Goal: Find specific page/section: Find specific page/section

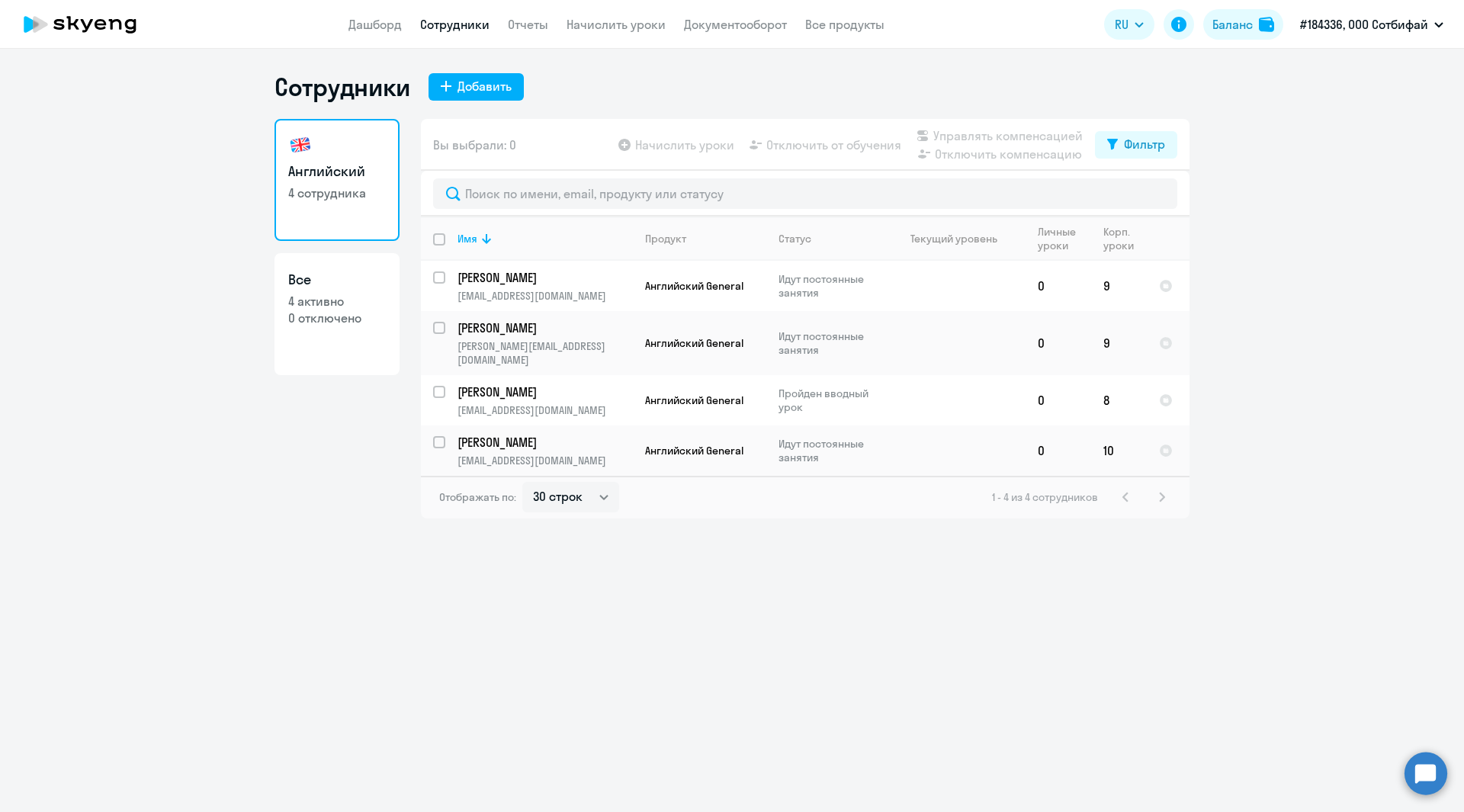
select select "30"
click at [710, 16] on app-menu-item-link "Документооборот" at bounding box center [735, 24] width 103 height 19
click at [712, 22] on link "Документооборот" at bounding box center [735, 24] width 103 height 15
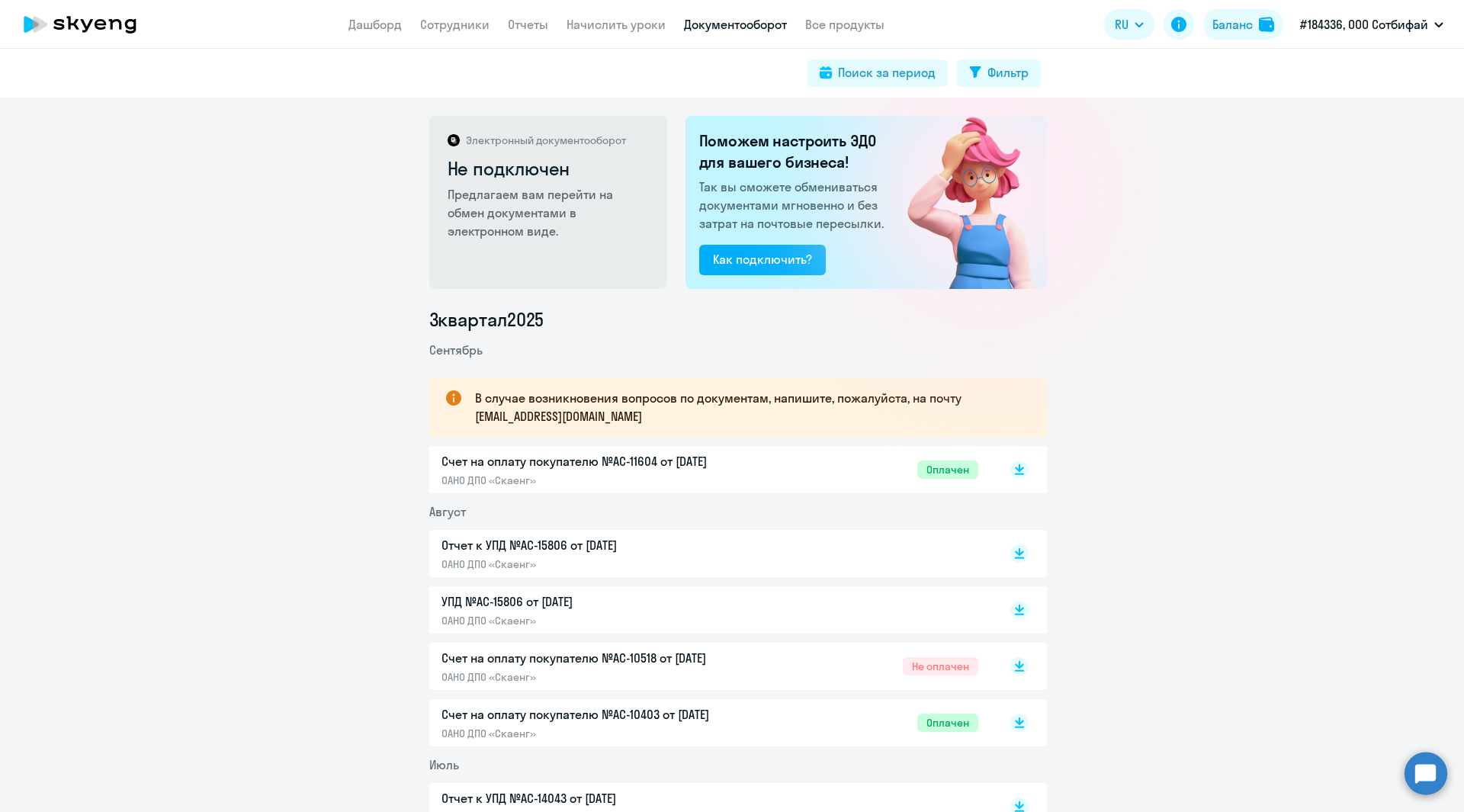
drag, startPoint x: 1310, startPoint y: 315, endPoint x: 1315, endPoint y: 261, distance: 54.2
click at [1310, 314] on div "3 квартал 2025 Сентябрь В случае возникновения вопросов по документам, напишите…" at bounding box center [737, 624] width 1453 height 635
